Goal: Find specific page/section: Locate a particular part of the current website

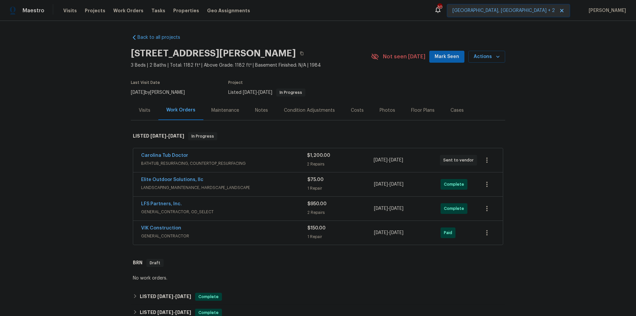
click at [237, 180] on div "Elite Outdoor Solutions, llc" at bounding box center [224, 180] width 166 height 8
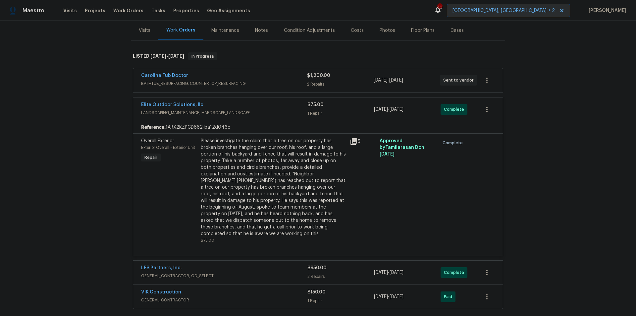
scroll to position [99, 0]
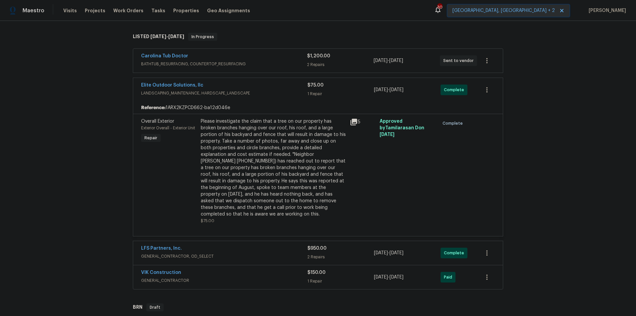
click at [352, 123] on icon at bounding box center [354, 122] width 7 height 7
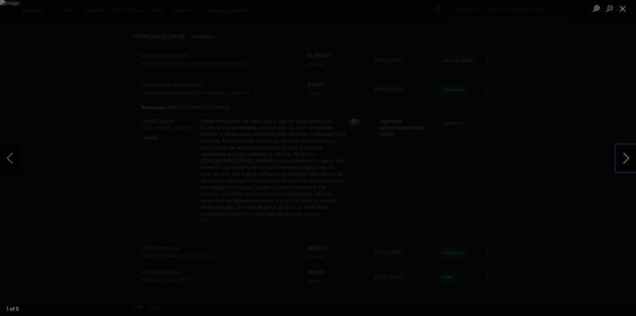
click at [632, 159] on button "Next image" at bounding box center [626, 158] width 20 height 27
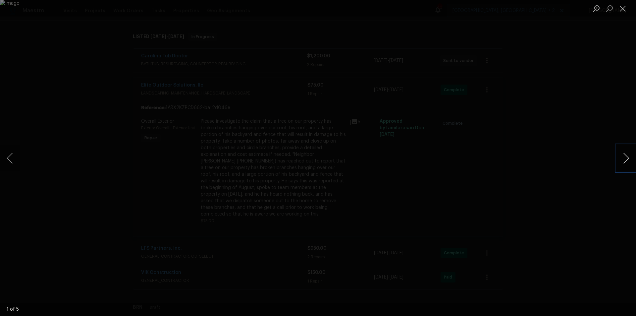
click at [632, 159] on button "Next image" at bounding box center [626, 158] width 20 height 27
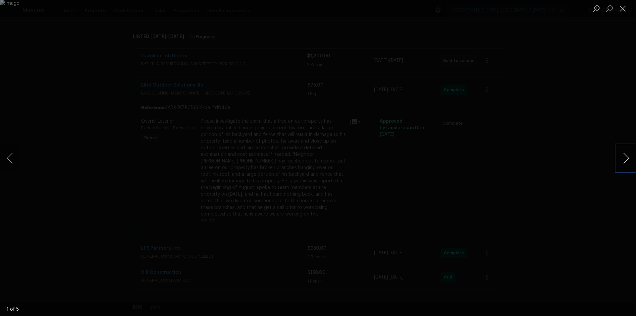
click at [632, 159] on button "Next image" at bounding box center [626, 158] width 20 height 27
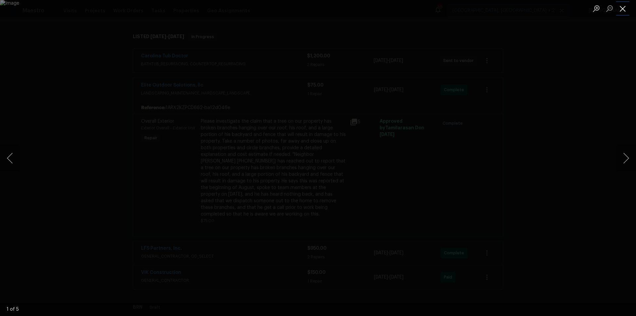
click at [627, 10] on button "Close lightbox" at bounding box center [622, 9] width 13 height 12
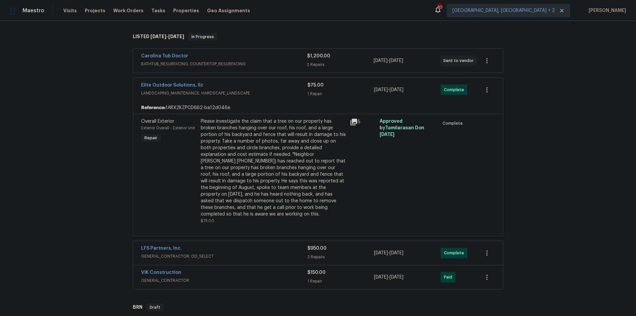
click at [352, 121] on icon at bounding box center [354, 122] width 7 height 7
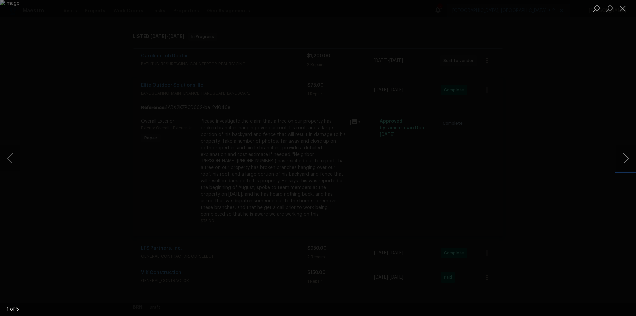
click at [624, 162] on button "Next image" at bounding box center [626, 158] width 20 height 27
click at [624, 161] on button "Next image" at bounding box center [626, 158] width 20 height 27
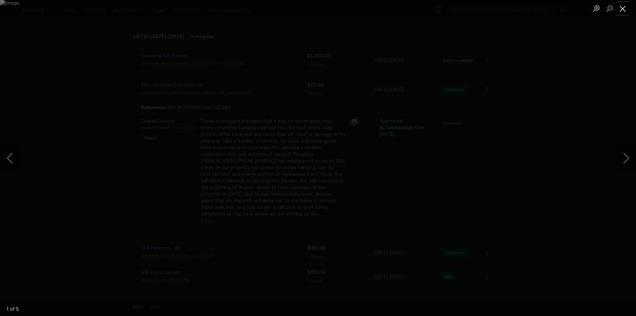
click at [621, 8] on button "Close lightbox" at bounding box center [622, 9] width 13 height 12
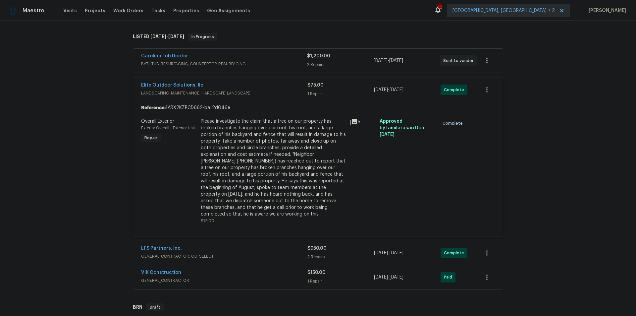
click at [262, 89] on div "Elite Outdoor Solutions, llc" at bounding box center [224, 86] width 166 height 8
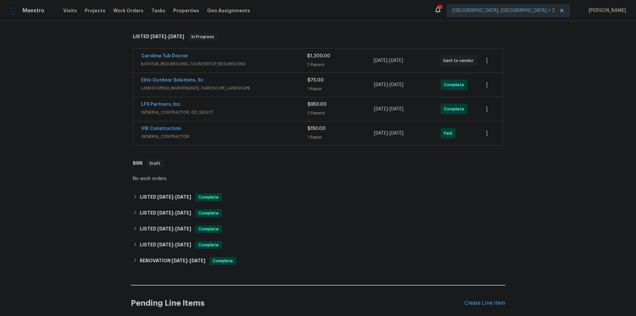
click at [255, 82] on div "Elite Outdoor Solutions, llc" at bounding box center [224, 81] width 166 height 8
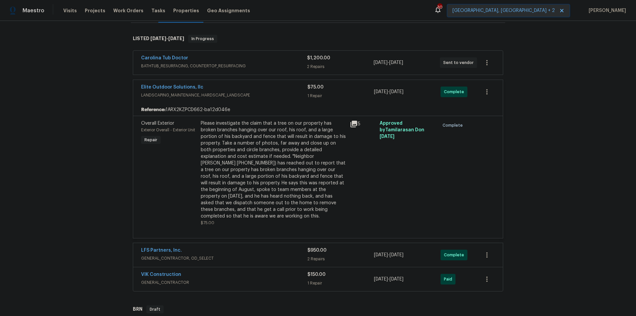
scroll to position [133, 0]
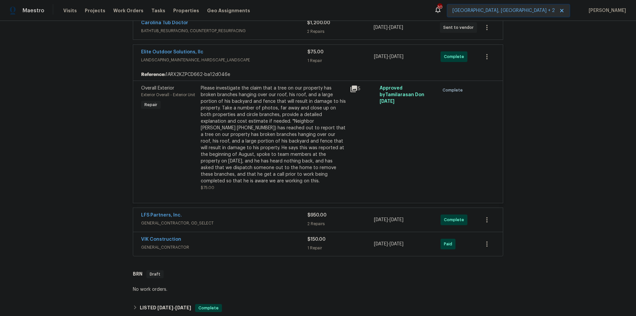
click at [159, 89] on span "Overall Exterior" at bounding box center [157, 88] width 33 height 5
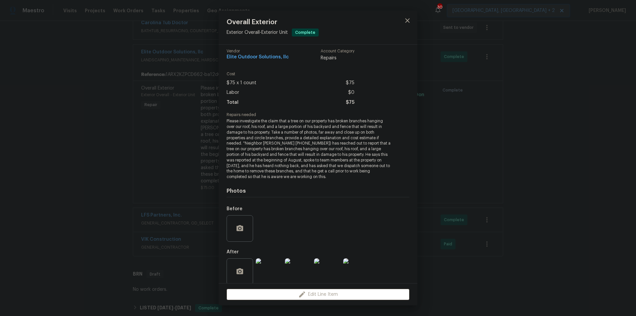
scroll to position [0, 0]
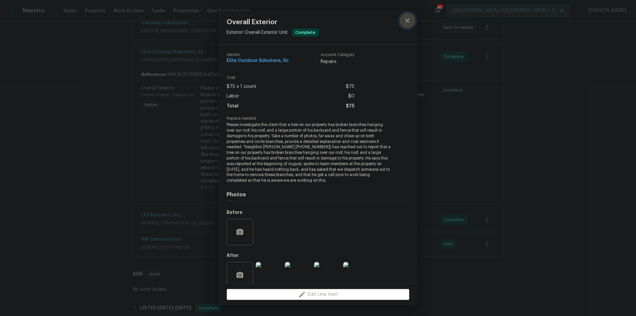
click at [405, 22] on icon "close" at bounding box center [408, 21] width 8 height 8
